Goal: Check status: Check status

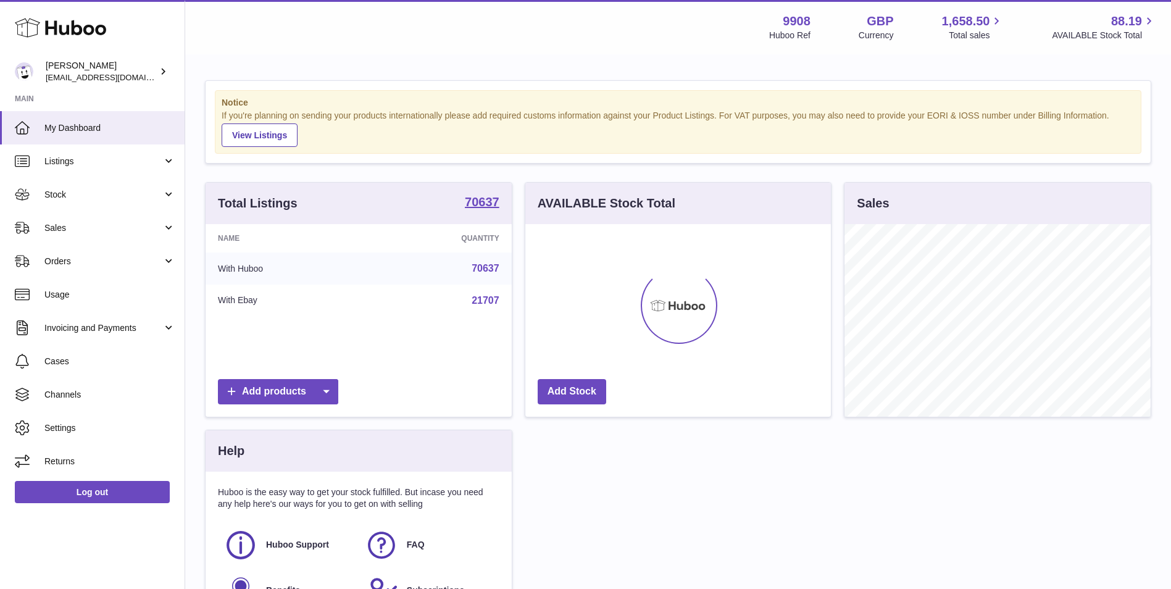
scroll to position [193, 306]
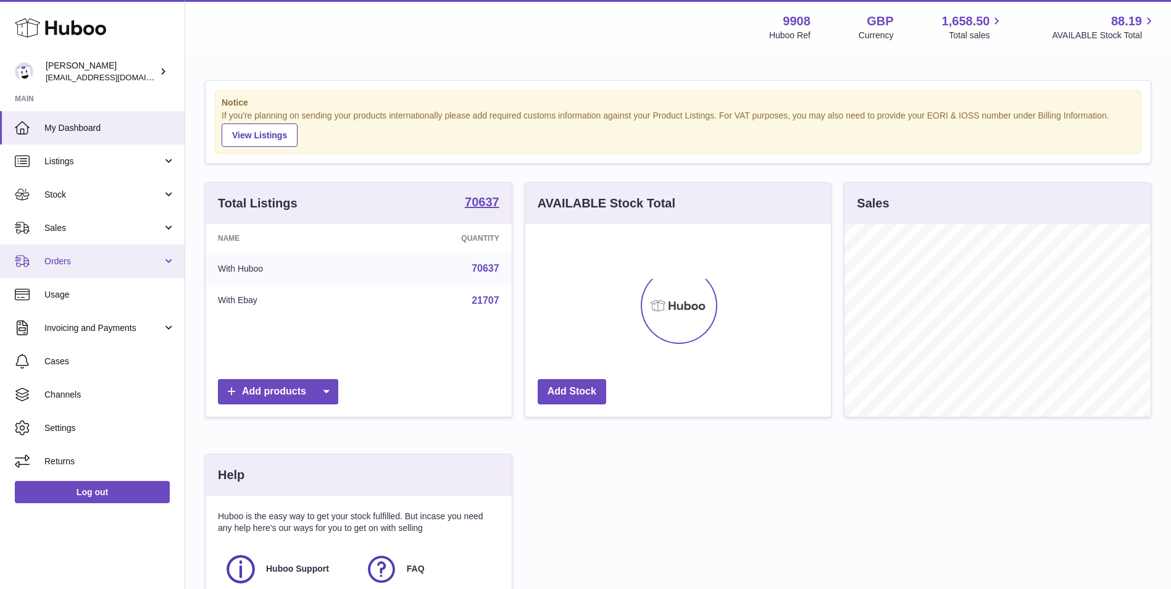
click at [103, 263] on span "Orders" at bounding box center [103, 262] width 118 height 12
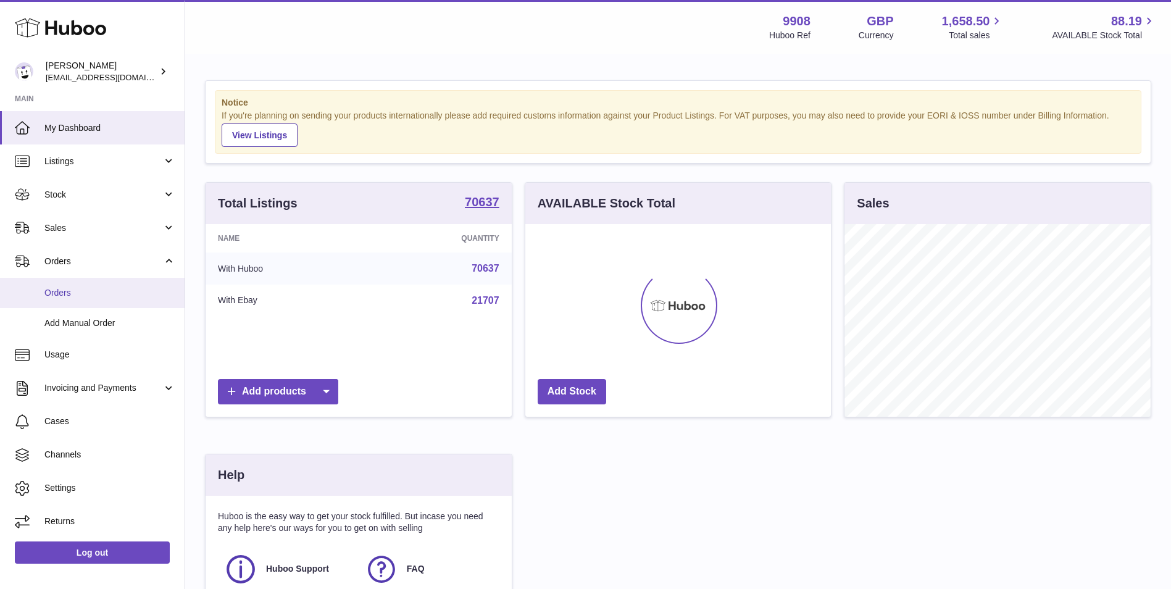
click at [98, 297] on span "Orders" at bounding box center [109, 293] width 131 height 12
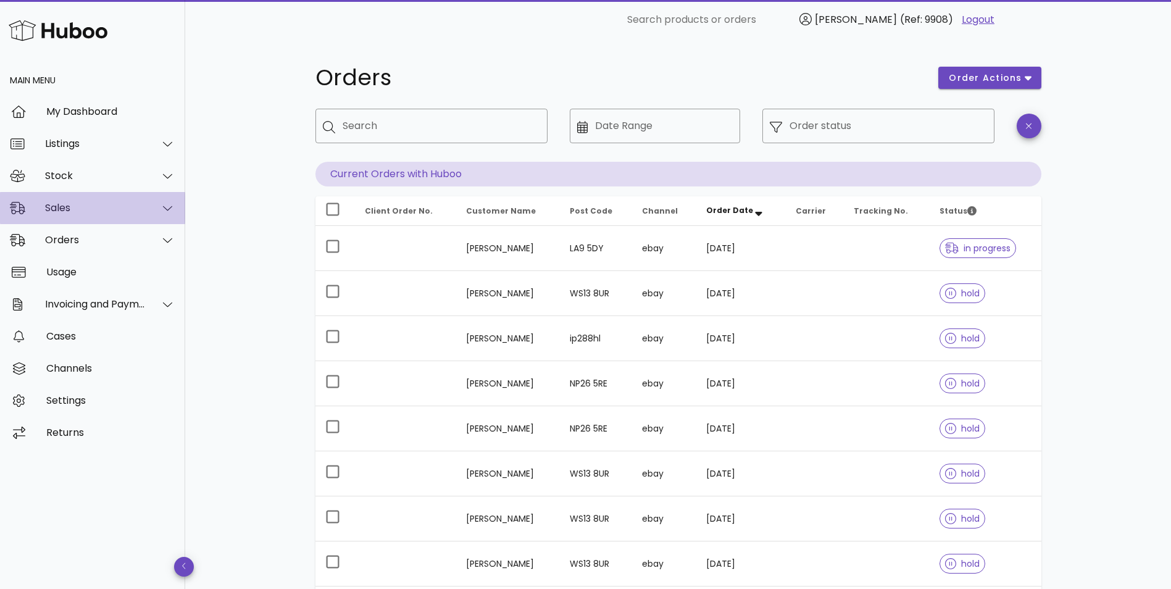
click at [104, 214] on div "Sales" at bounding box center [92, 208] width 185 height 32
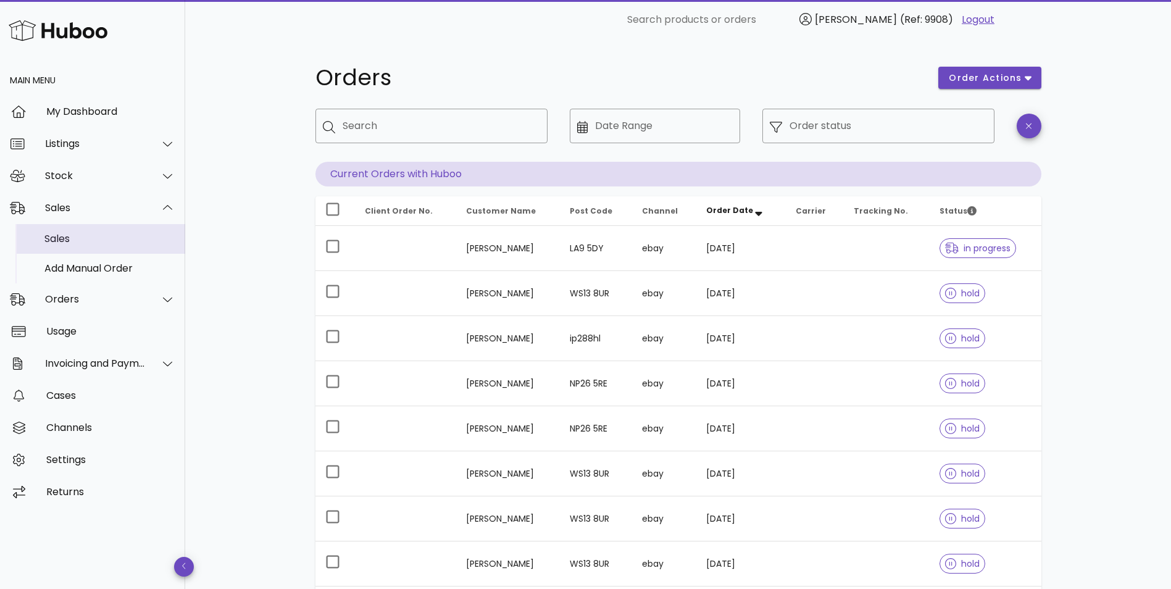
click at [100, 235] on div "Sales" at bounding box center [109, 239] width 131 height 12
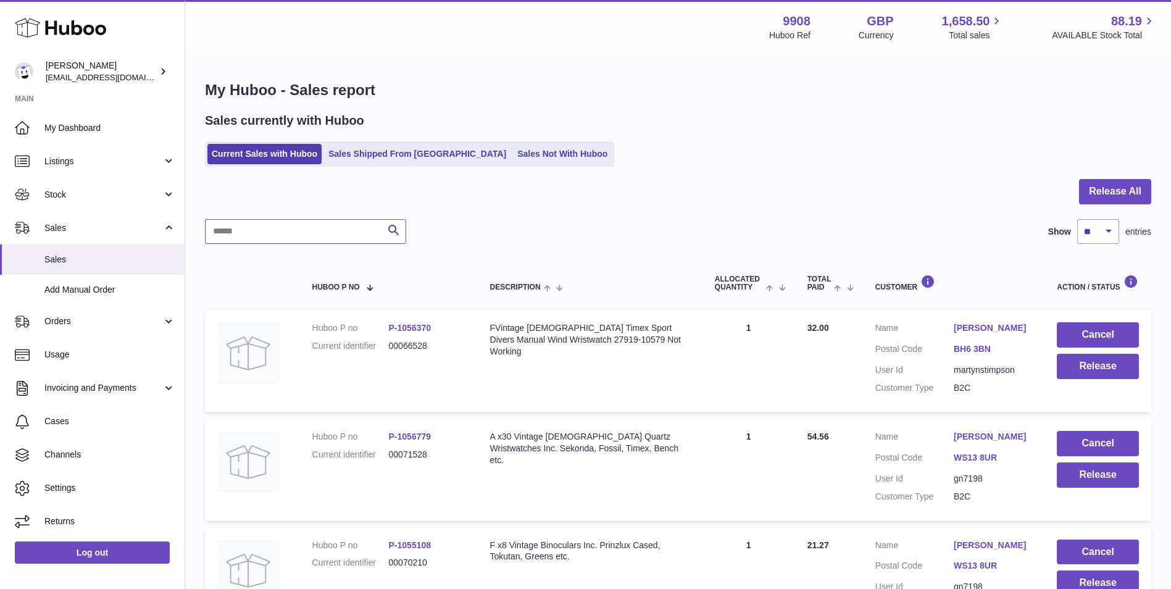
click at [314, 233] on input "text" at bounding box center [305, 231] width 201 height 25
paste input "*******"
type input "*******"
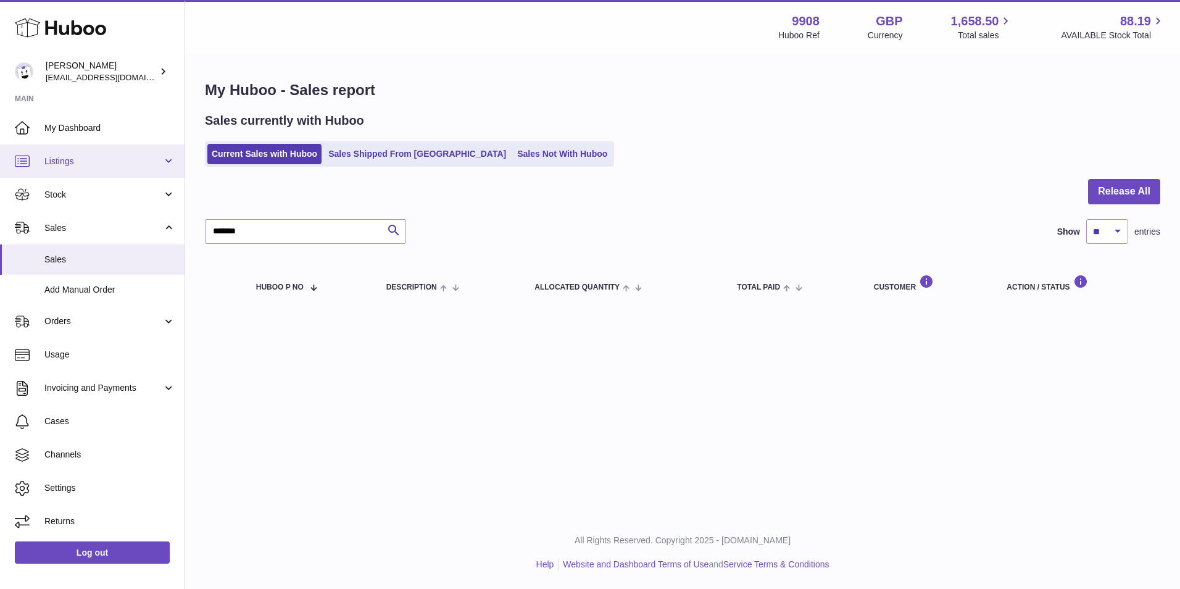
click at [108, 164] on span "Listings" at bounding box center [103, 162] width 118 height 12
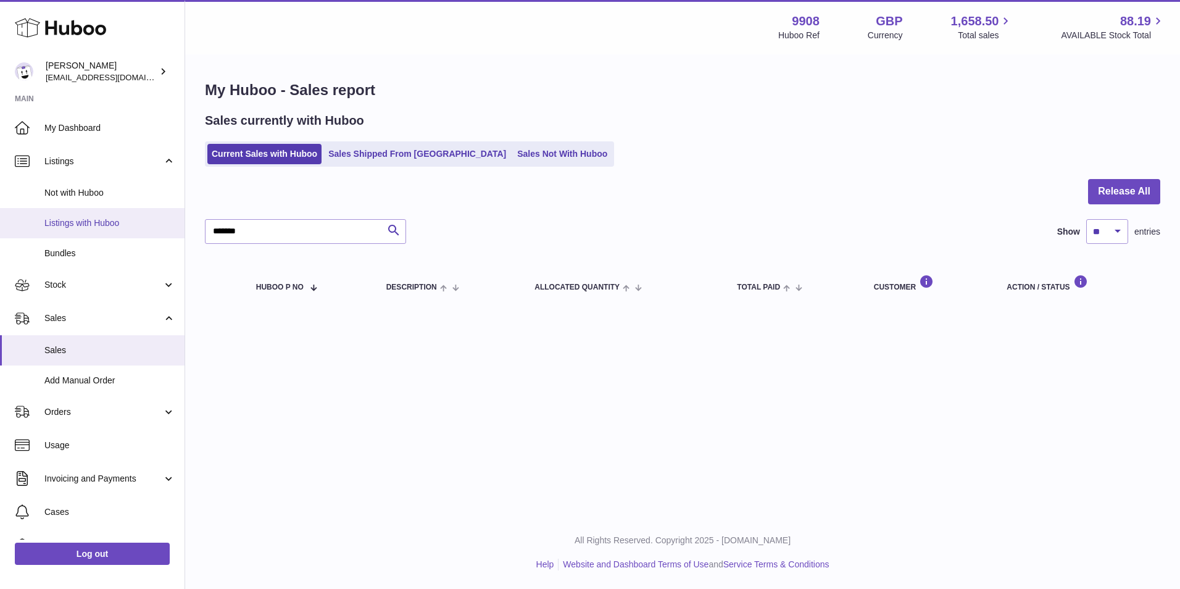
click at [119, 231] on link "Listings with Huboo" at bounding box center [92, 223] width 185 height 30
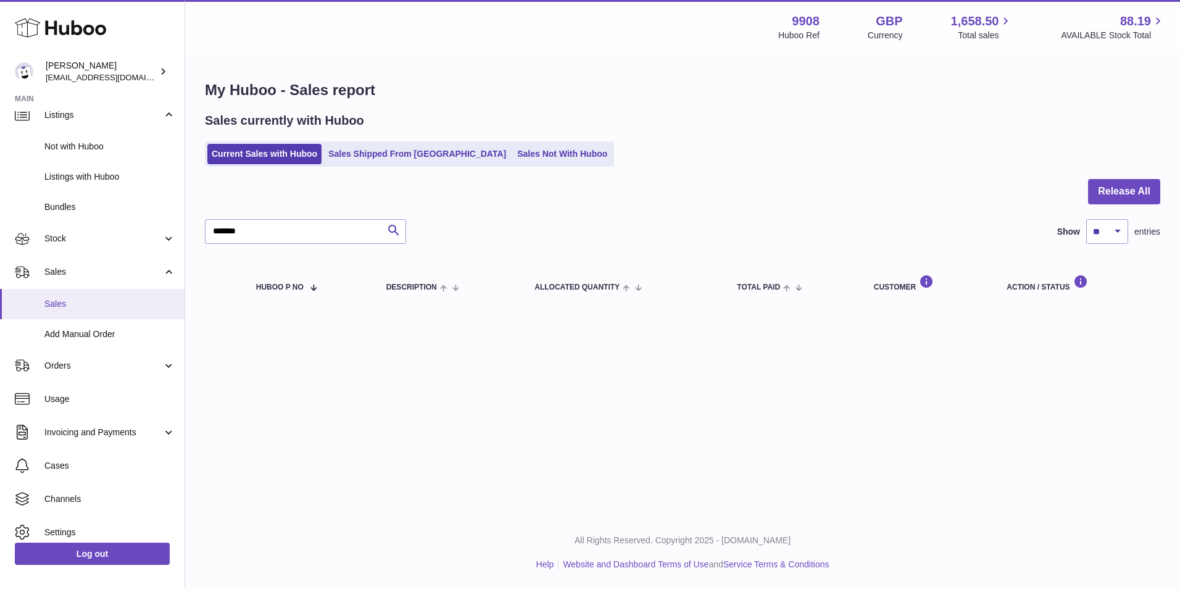
scroll to position [89, 0]
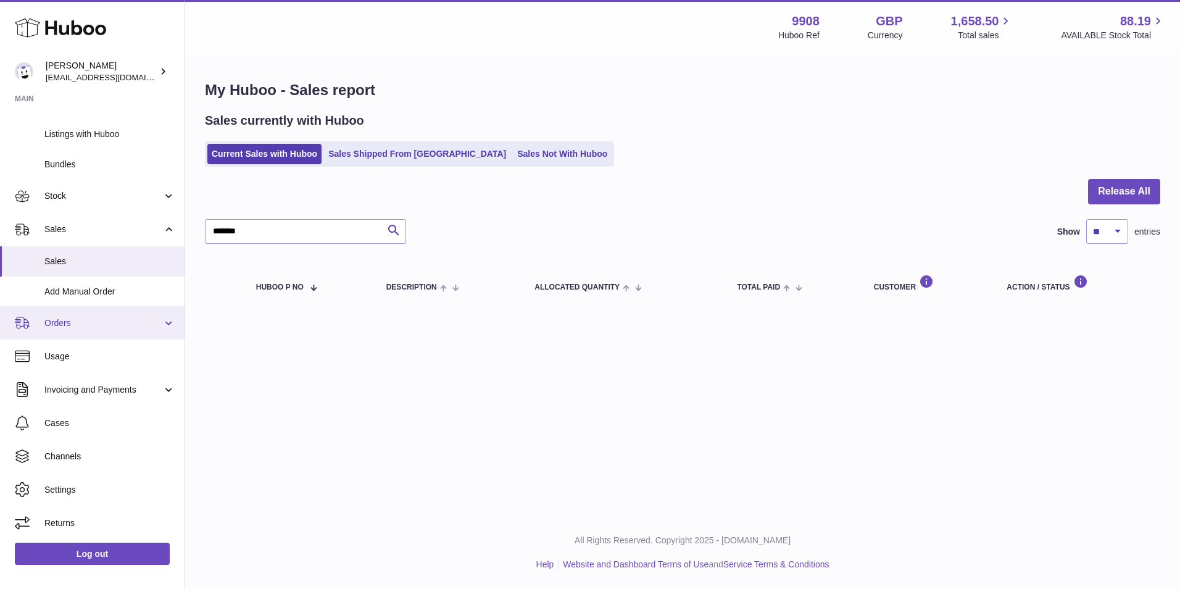
click at [133, 330] on link "Orders" at bounding box center [92, 322] width 185 height 33
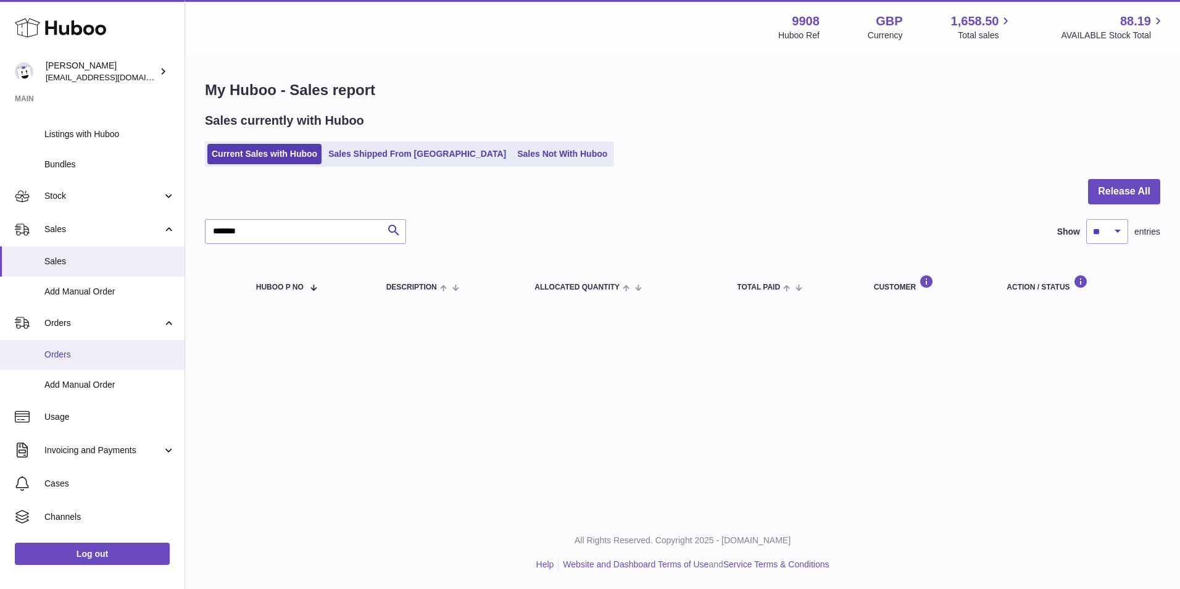
click at [112, 356] on span "Orders" at bounding box center [109, 355] width 131 height 12
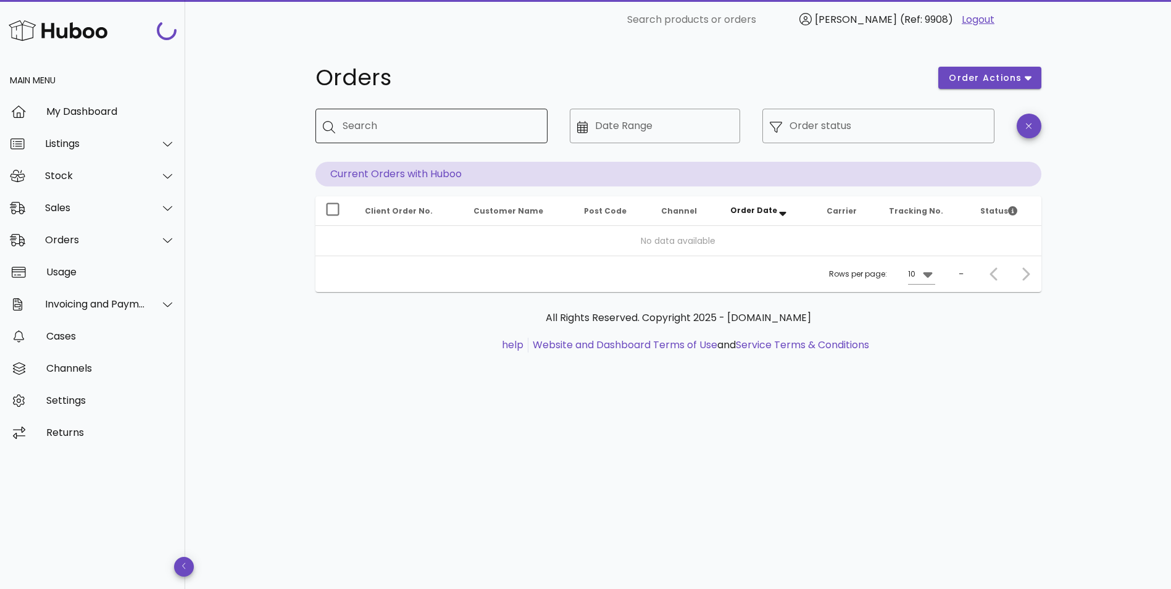
click at [392, 132] on input "Search" at bounding box center [440, 126] width 195 height 20
paste input "*******"
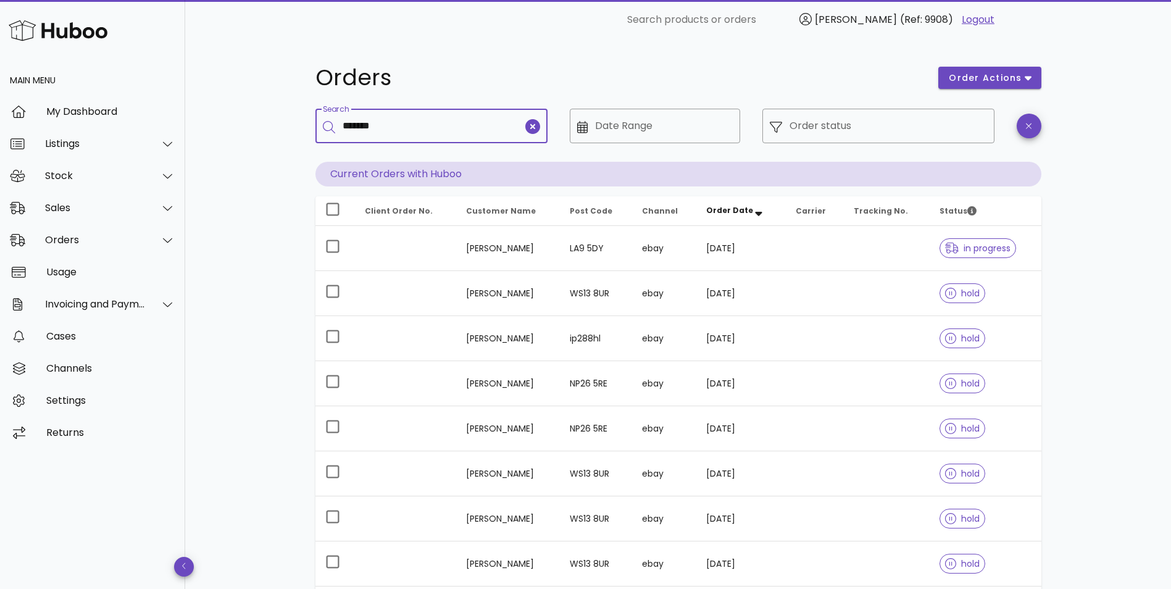
type input "*******"
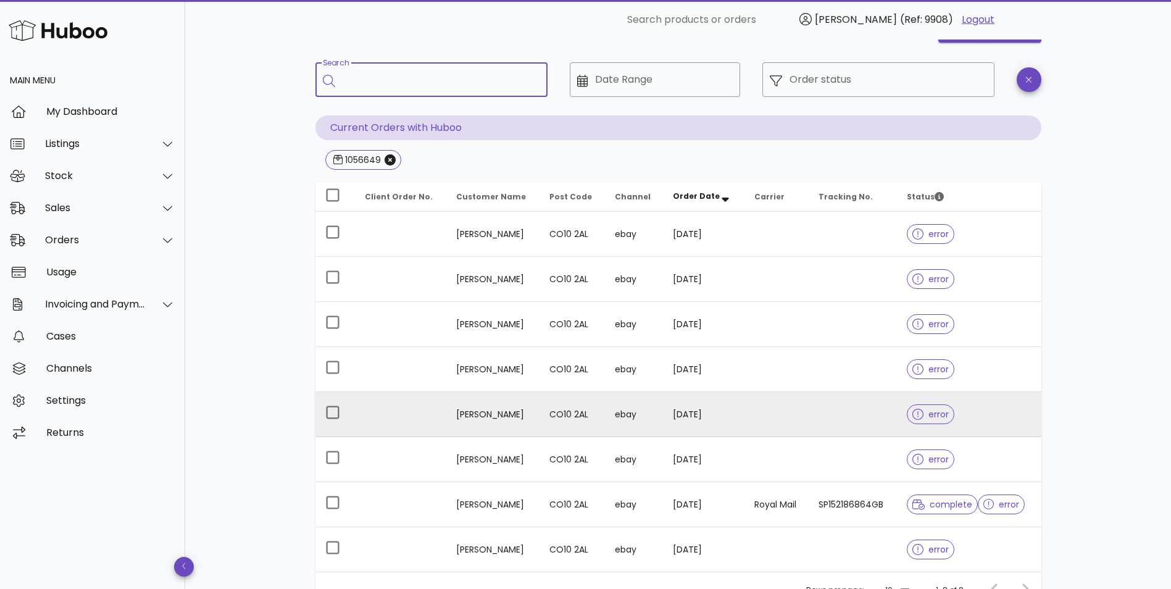
scroll to position [42, 0]
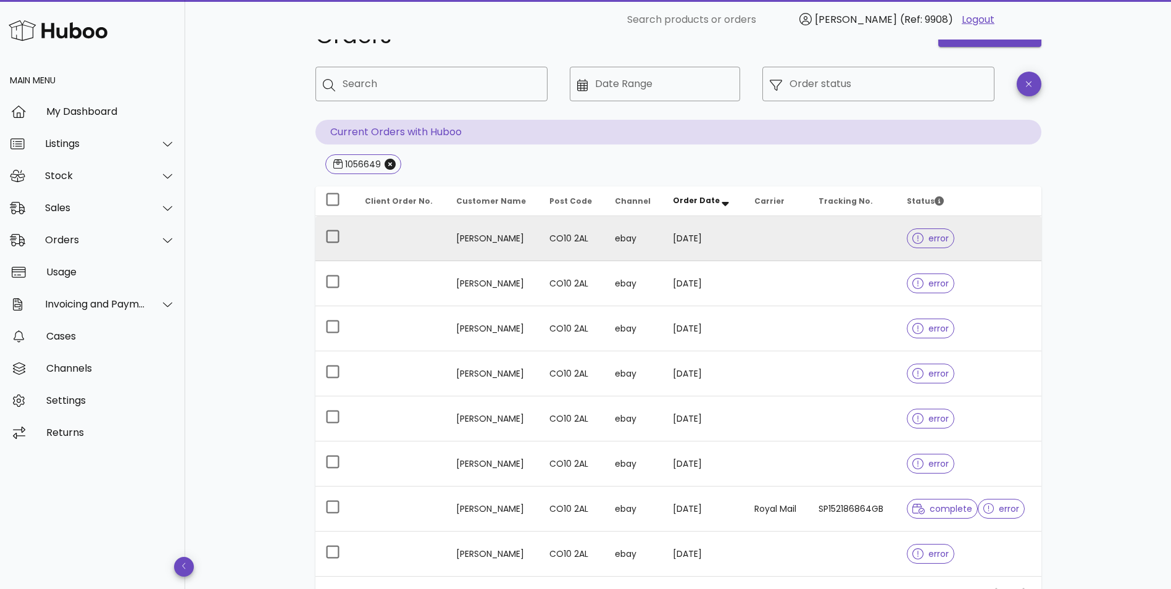
click at [488, 241] on td "[PERSON_NAME]" at bounding box center [493, 238] width 94 height 45
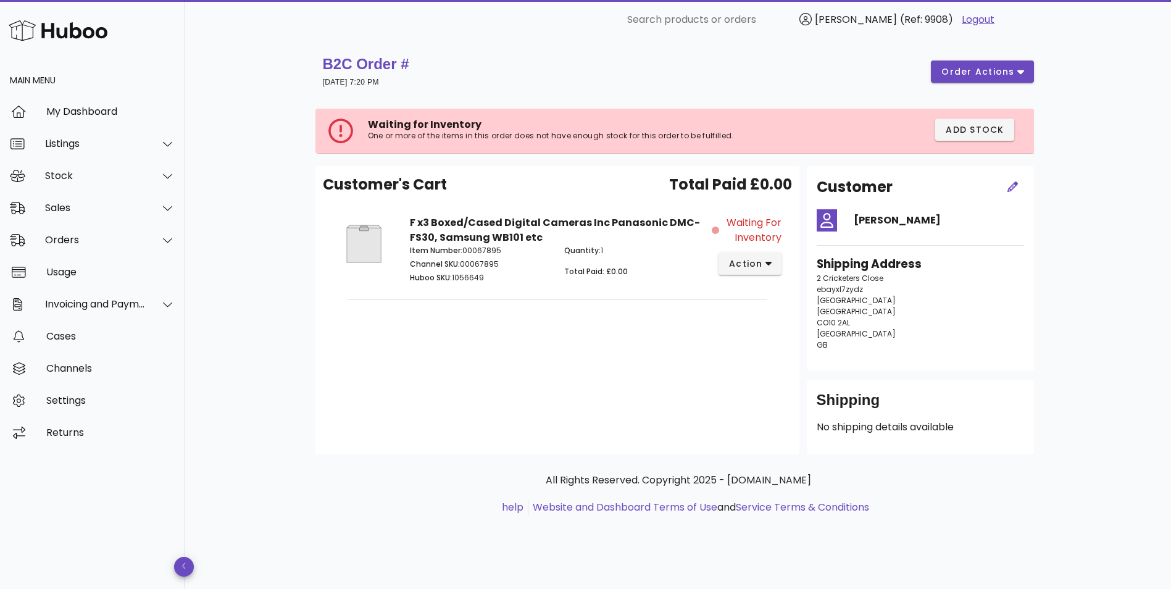
click at [474, 277] on p "Huboo SKU: 1056649" at bounding box center [480, 277] width 140 height 11
drag, startPoint x: 474, startPoint y: 277, endPoint x: 483, endPoint y: 280, distance: 9.6
click at [483, 280] on p "Huboo SKU: 1056649" at bounding box center [480, 277] width 140 height 11
click at [467, 280] on p "Huboo SKU: 1056649" at bounding box center [480, 277] width 140 height 11
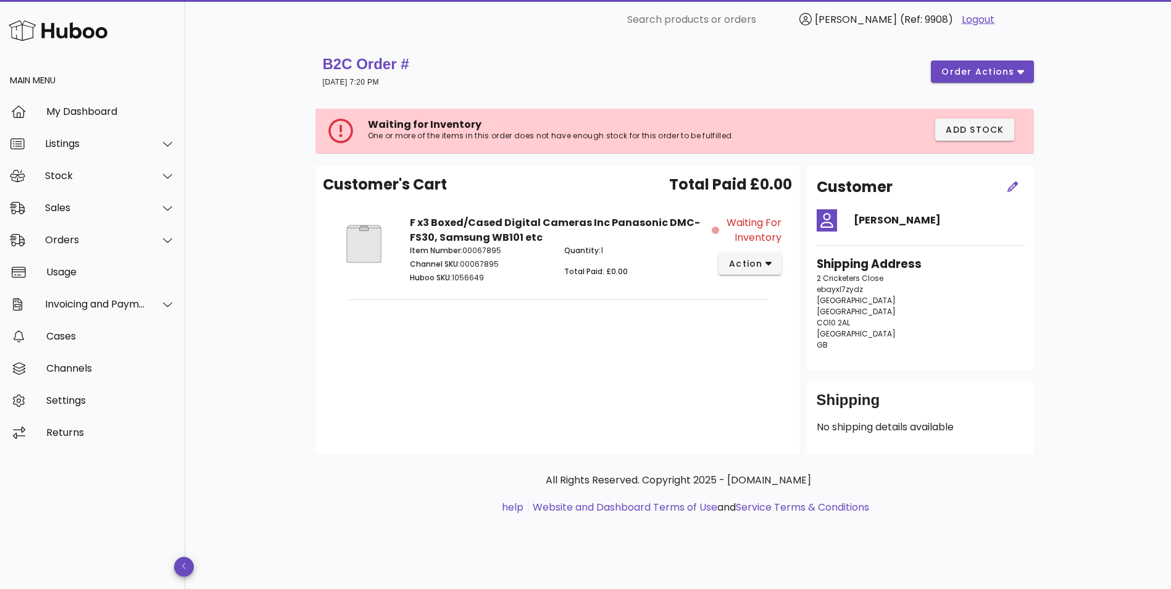
copy p "1056649"
